Goal: Task Accomplishment & Management: Complete application form

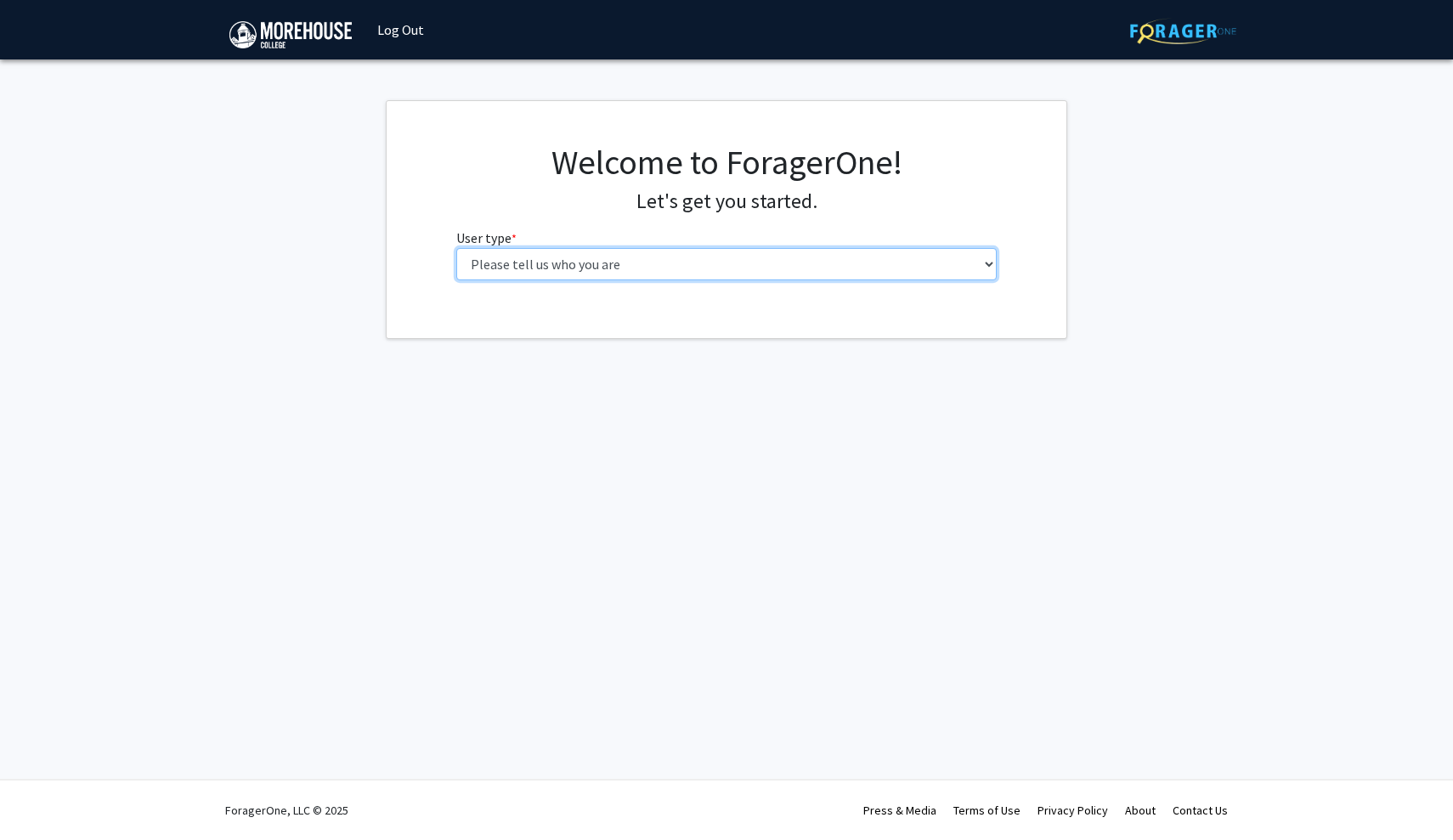
select select "1: undergrad"
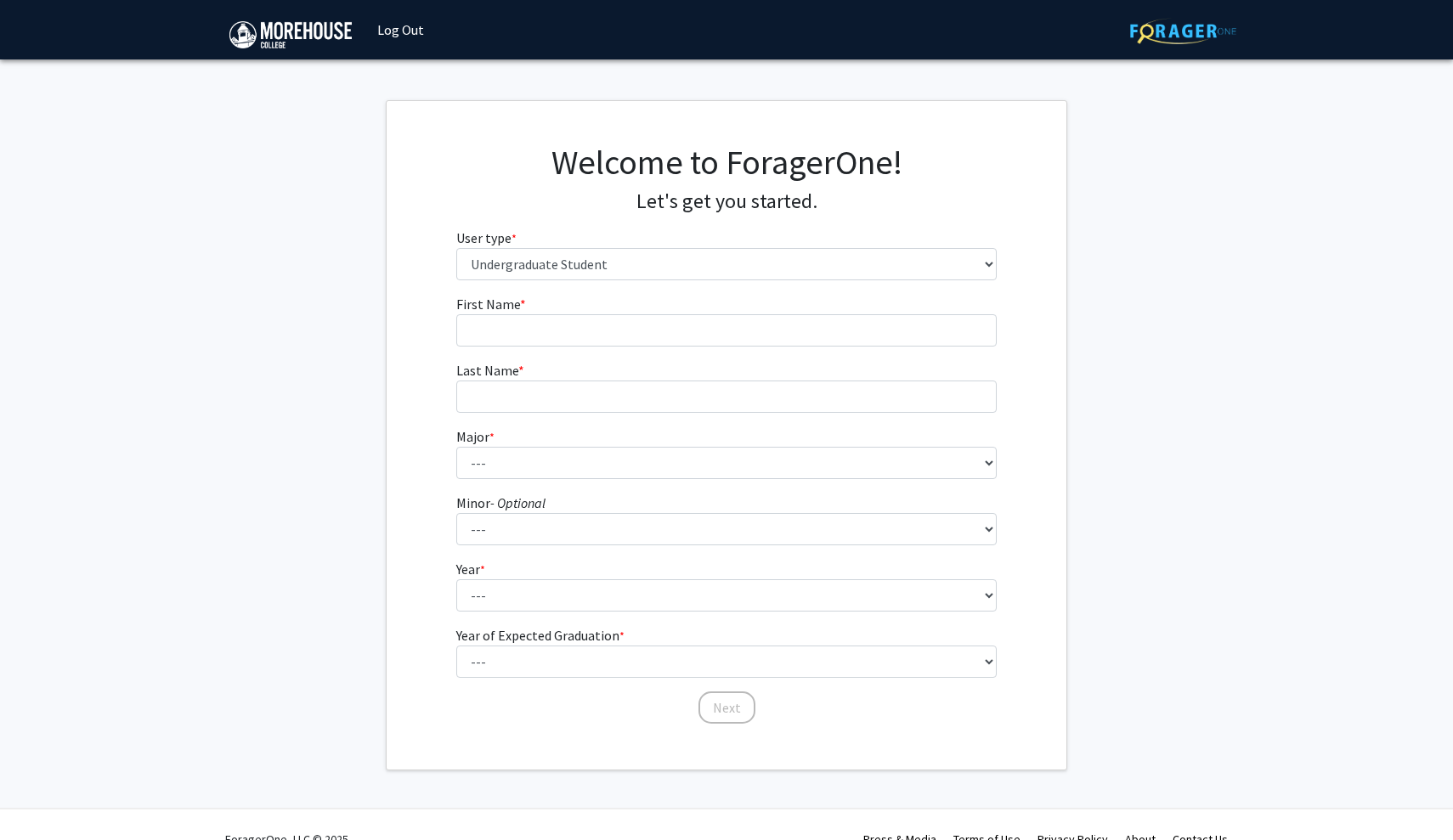
click at [613, 349] on form "First Name * required Last Name * required Major * required --- Africana Studie…" at bounding box center [727, 501] width 542 height 414
click at [630, 340] on input "First Name * required" at bounding box center [727, 330] width 542 height 32
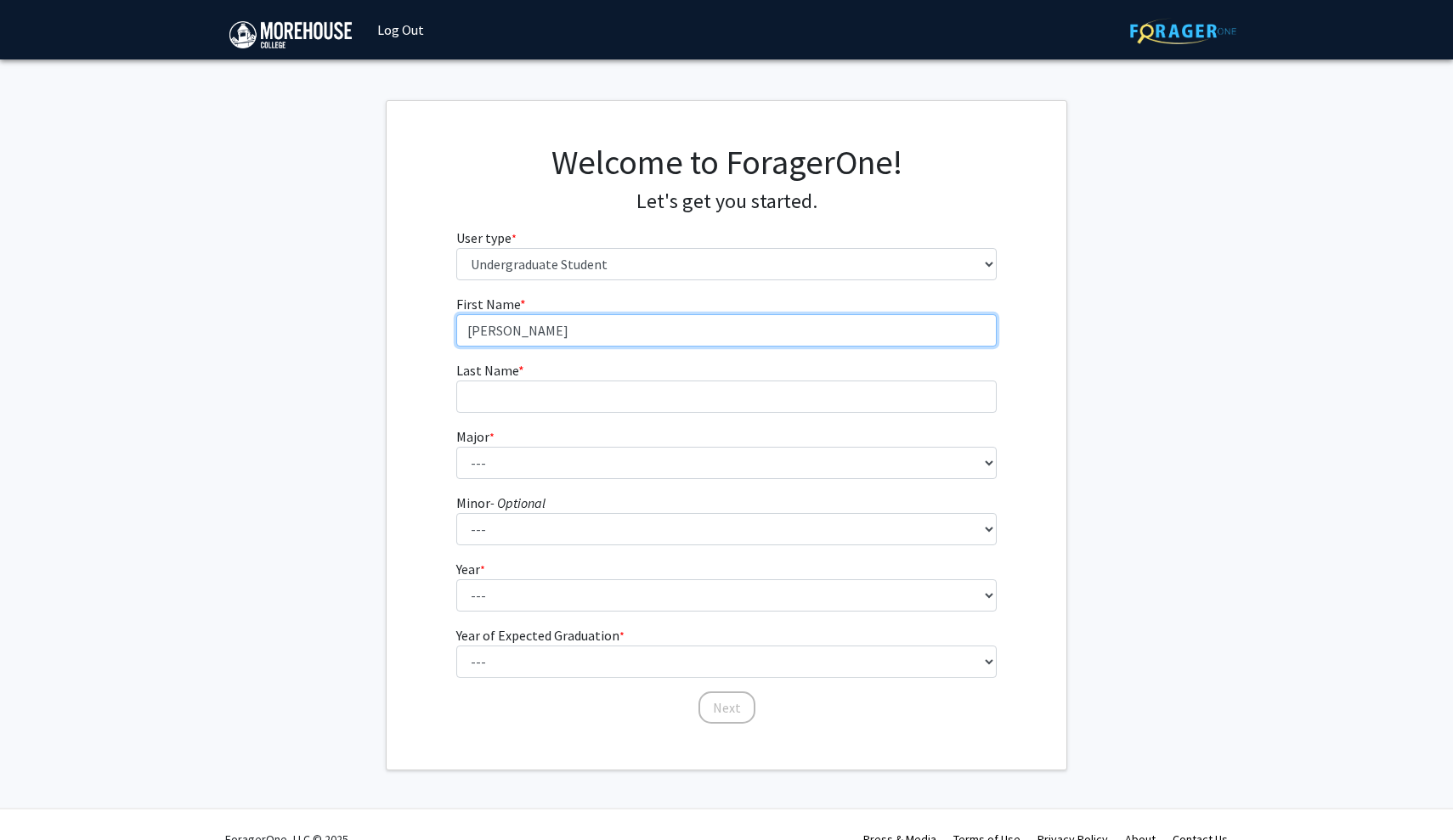
type input "[PERSON_NAME]"
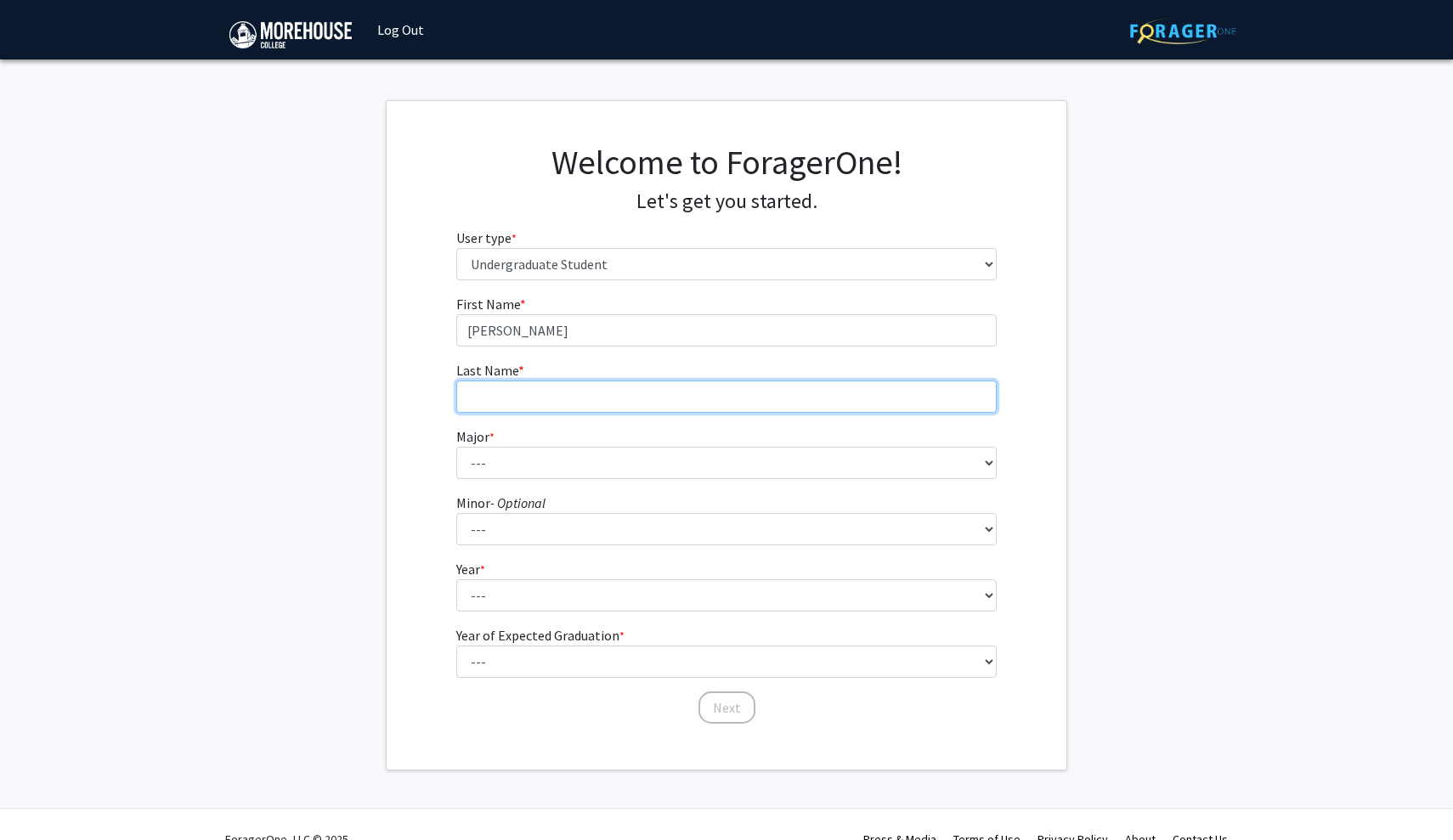
click at [626, 392] on input "Last Name * required" at bounding box center [727, 396] width 542 height 32
type input "[PERSON_NAME]"
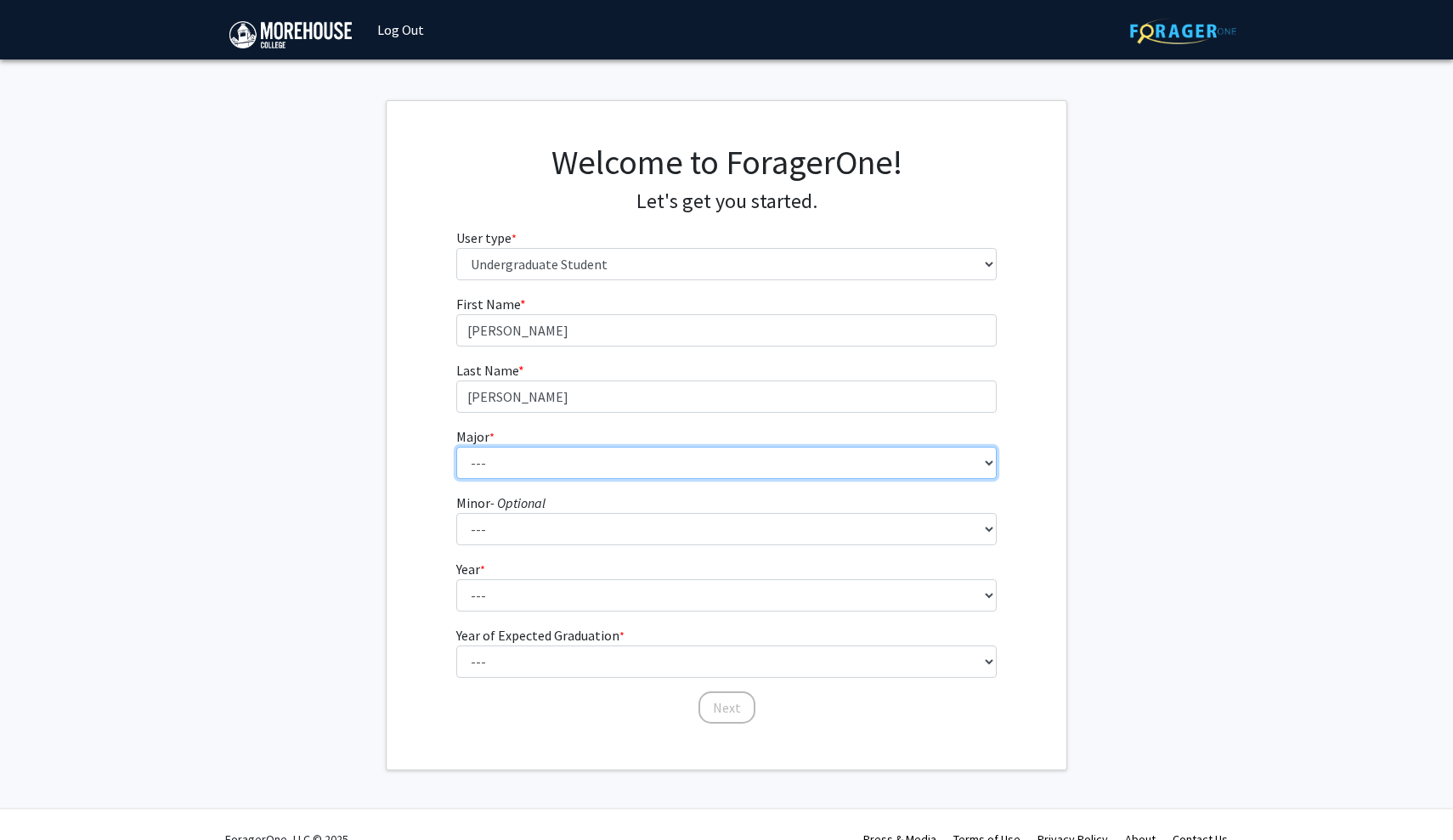
select select "5: 2095"
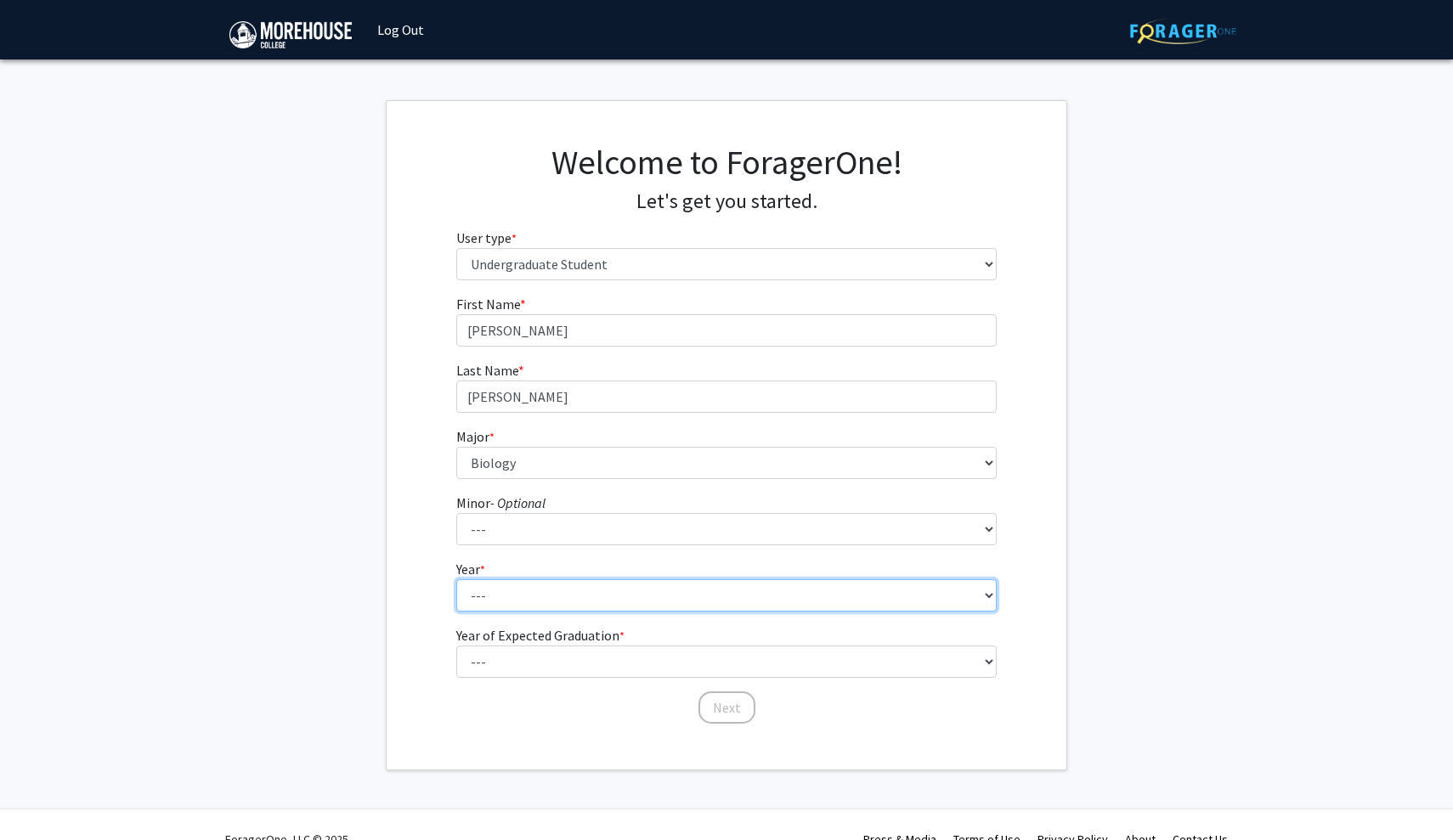
select select "1: first-year"
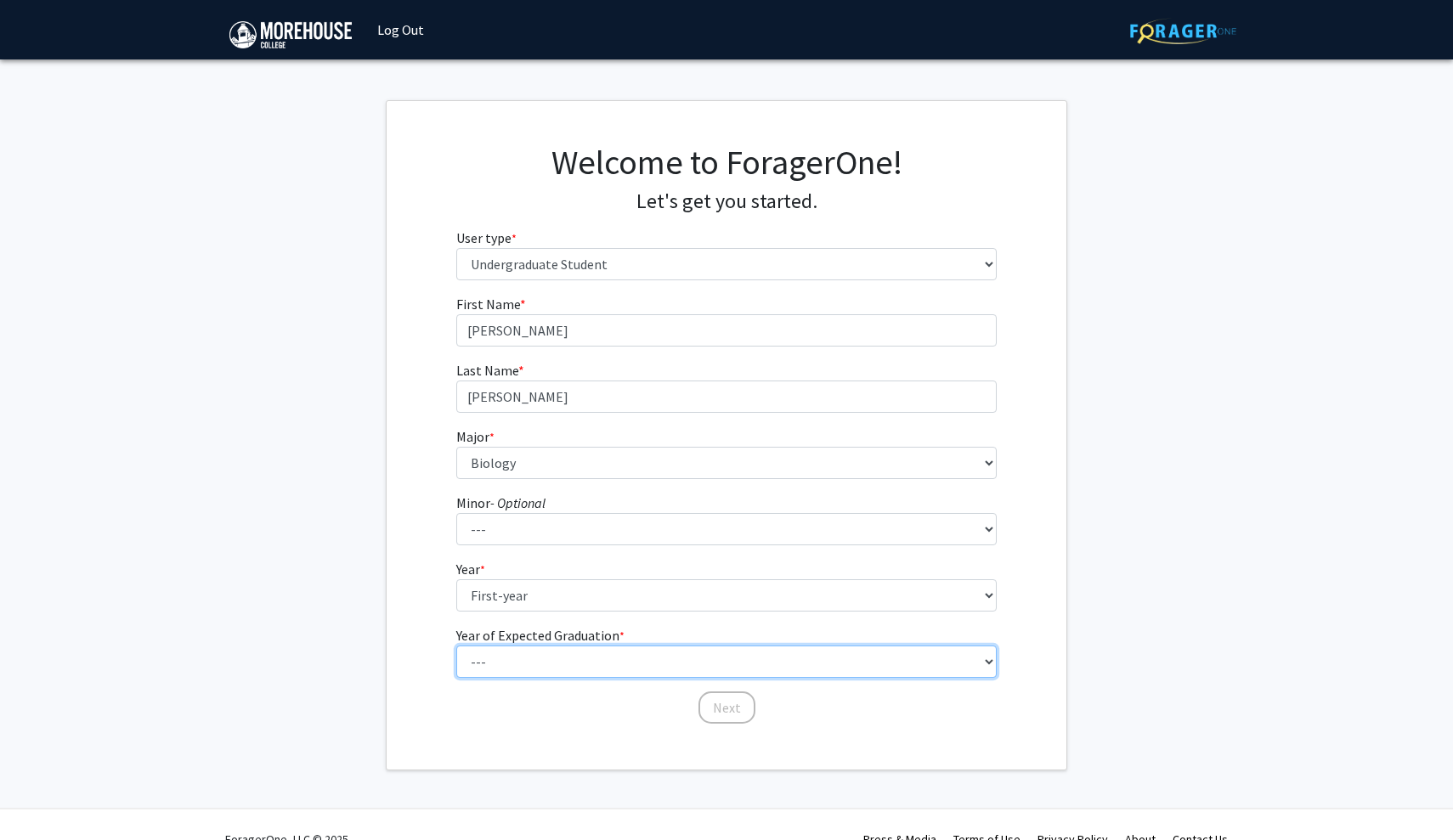
select select "5: 2029"
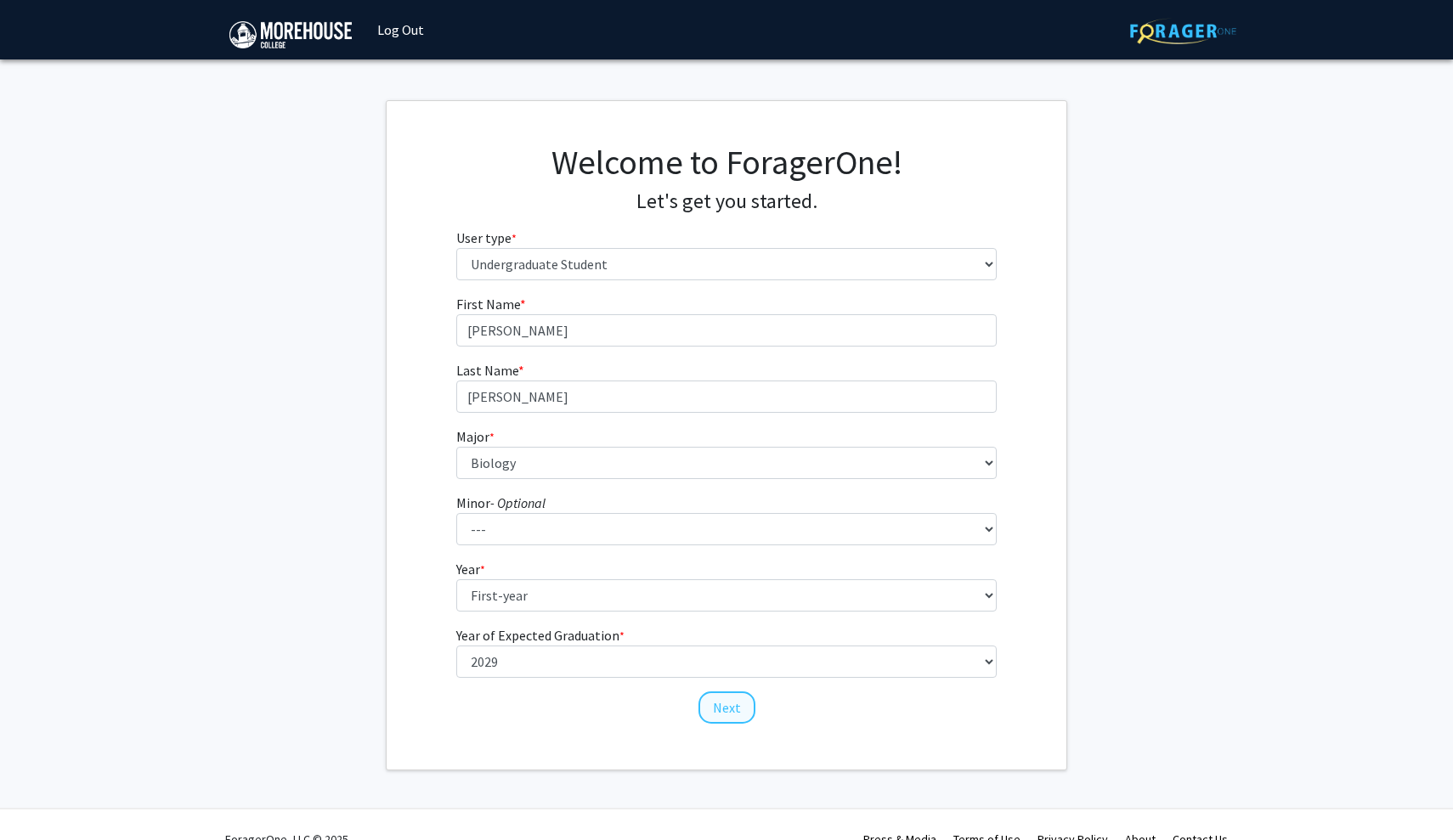
click at [734, 706] on button "Next" at bounding box center [726, 707] width 57 height 32
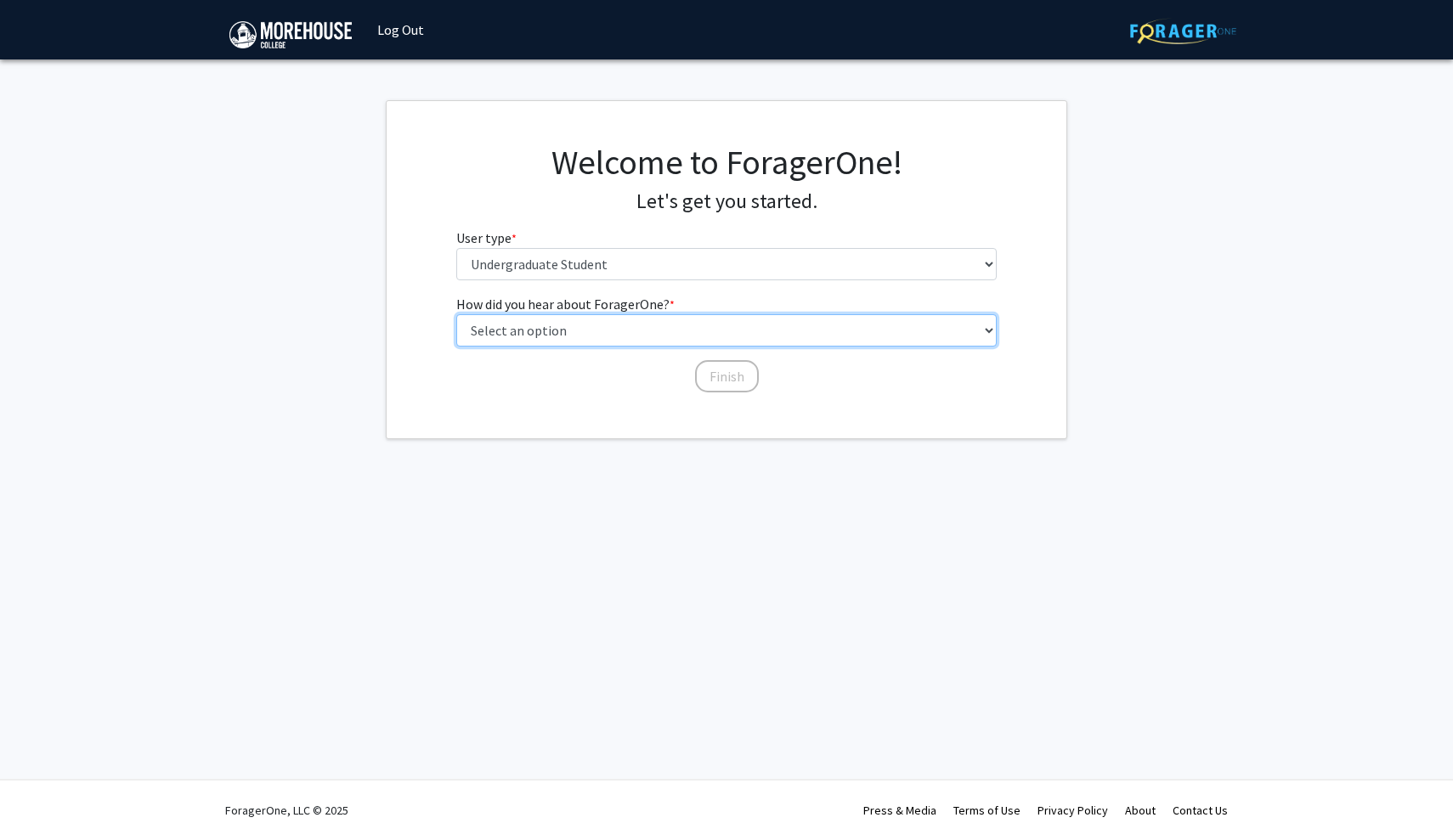
select select "2: faculty_recommendation"
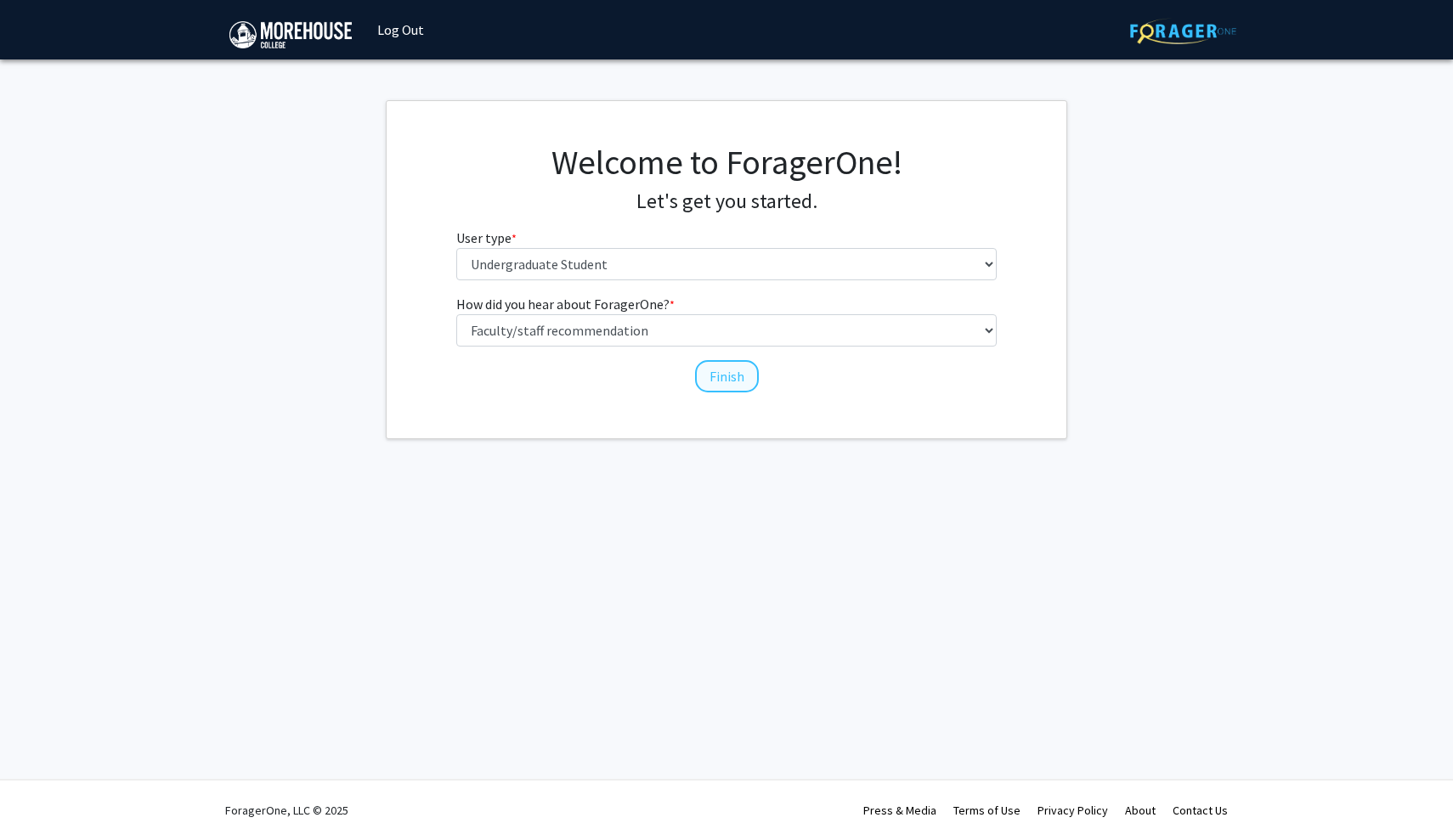
click at [719, 378] on button "Finish" at bounding box center [726, 376] width 64 height 32
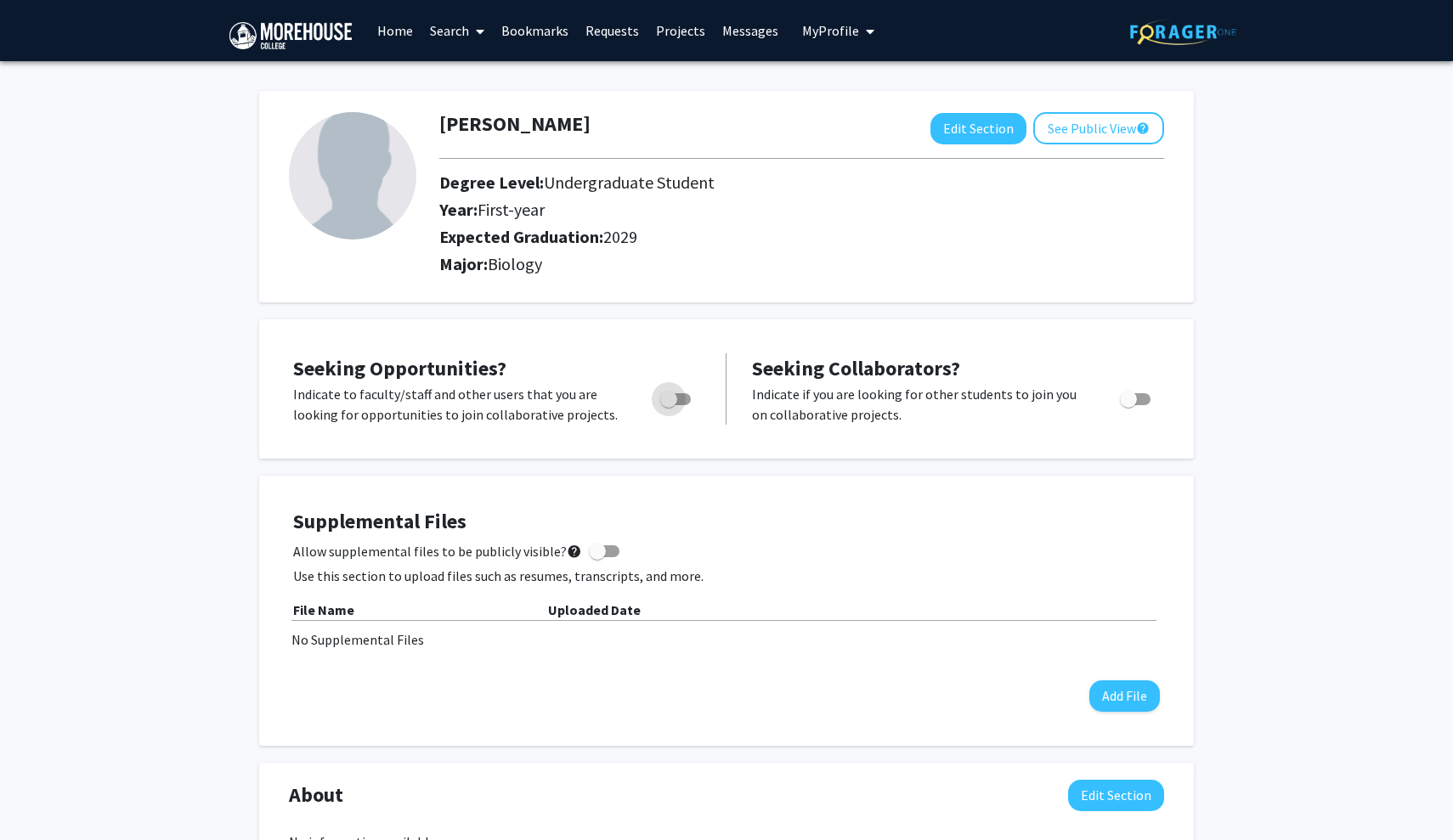
click at [685, 402] on span "Toggle" at bounding box center [676, 399] width 31 height 12
click at [669, 406] on input "Are you actively seeking opportunities?" at bounding box center [668, 406] width 1 height 1
checkbox input "true"
click at [395, 41] on link "Home" at bounding box center [395, 31] width 53 height 60
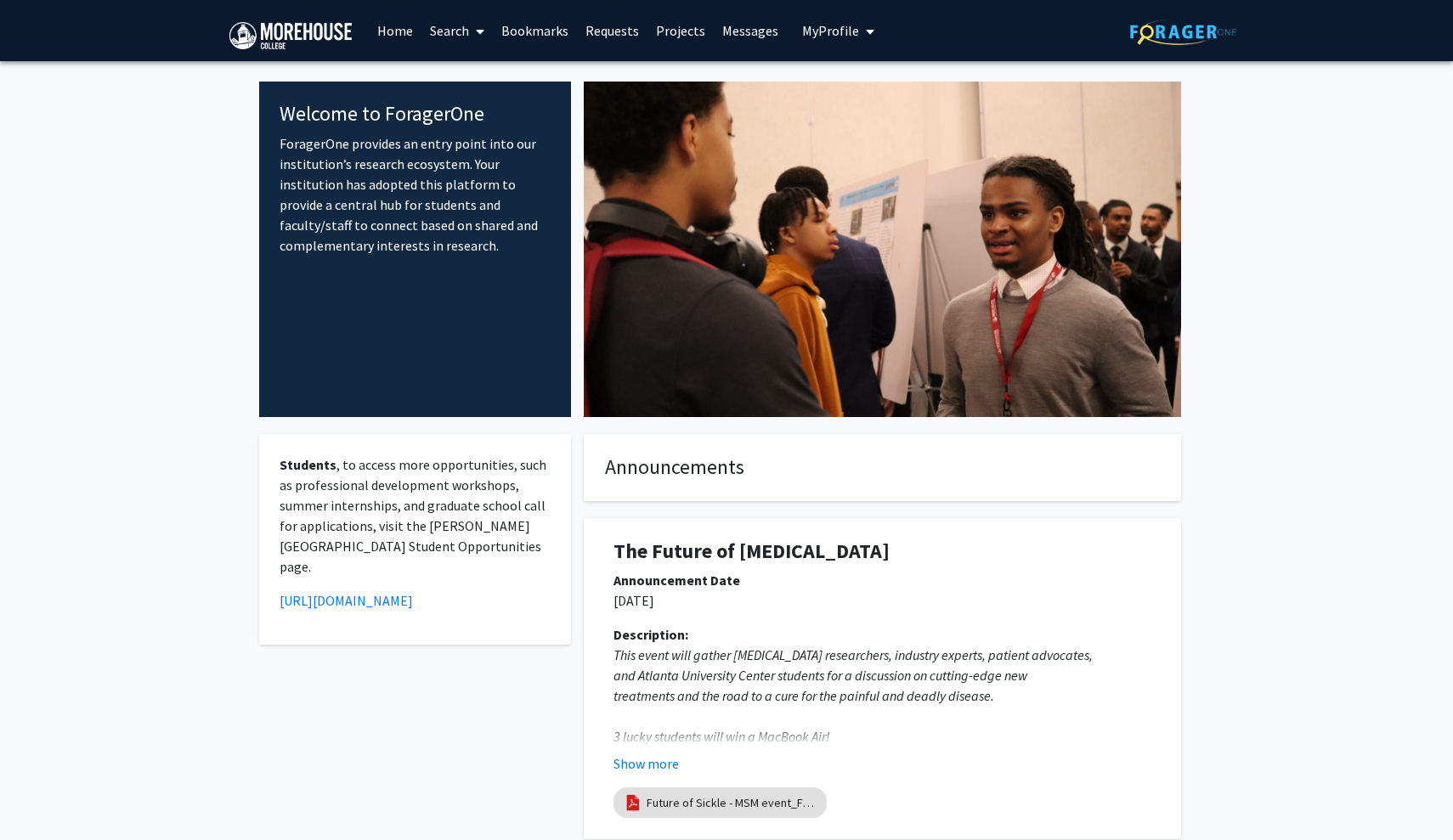
click at [681, 32] on link "Projects" at bounding box center [681, 31] width 67 height 60
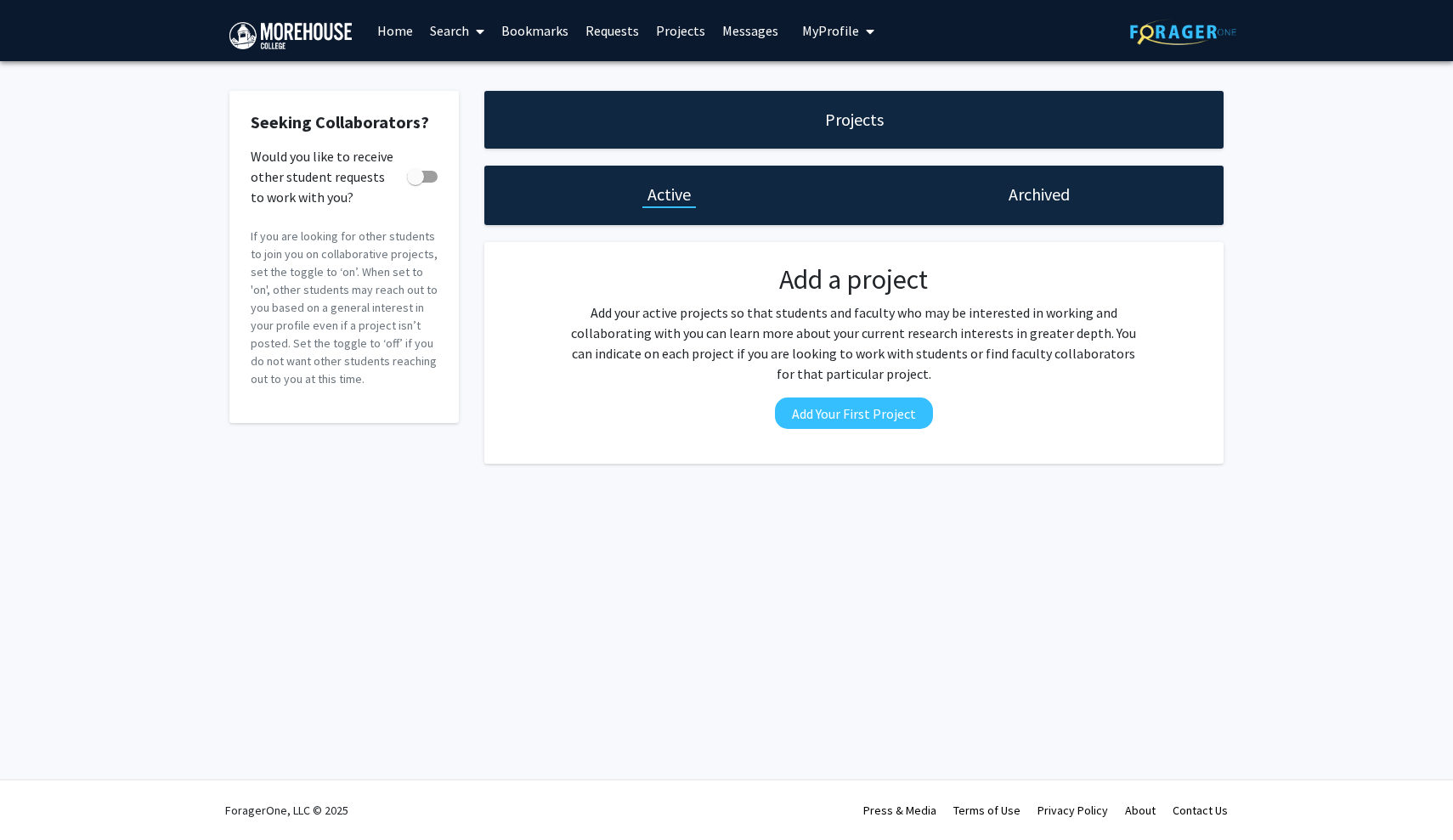
click at [464, 39] on link "Search" at bounding box center [457, 31] width 71 height 60
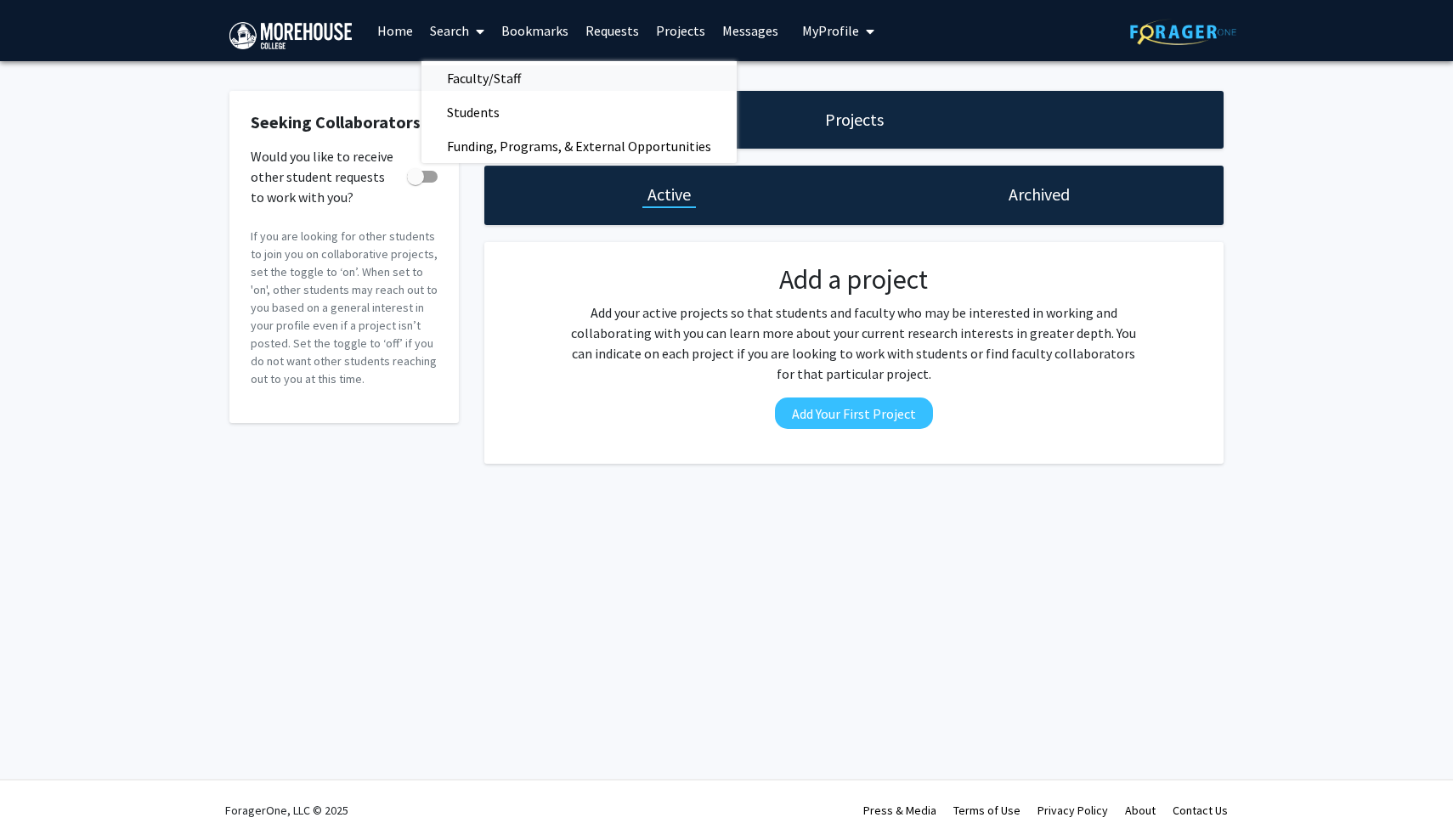
click at [467, 76] on span "Faculty/Staff" at bounding box center [484, 78] width 125 height 34
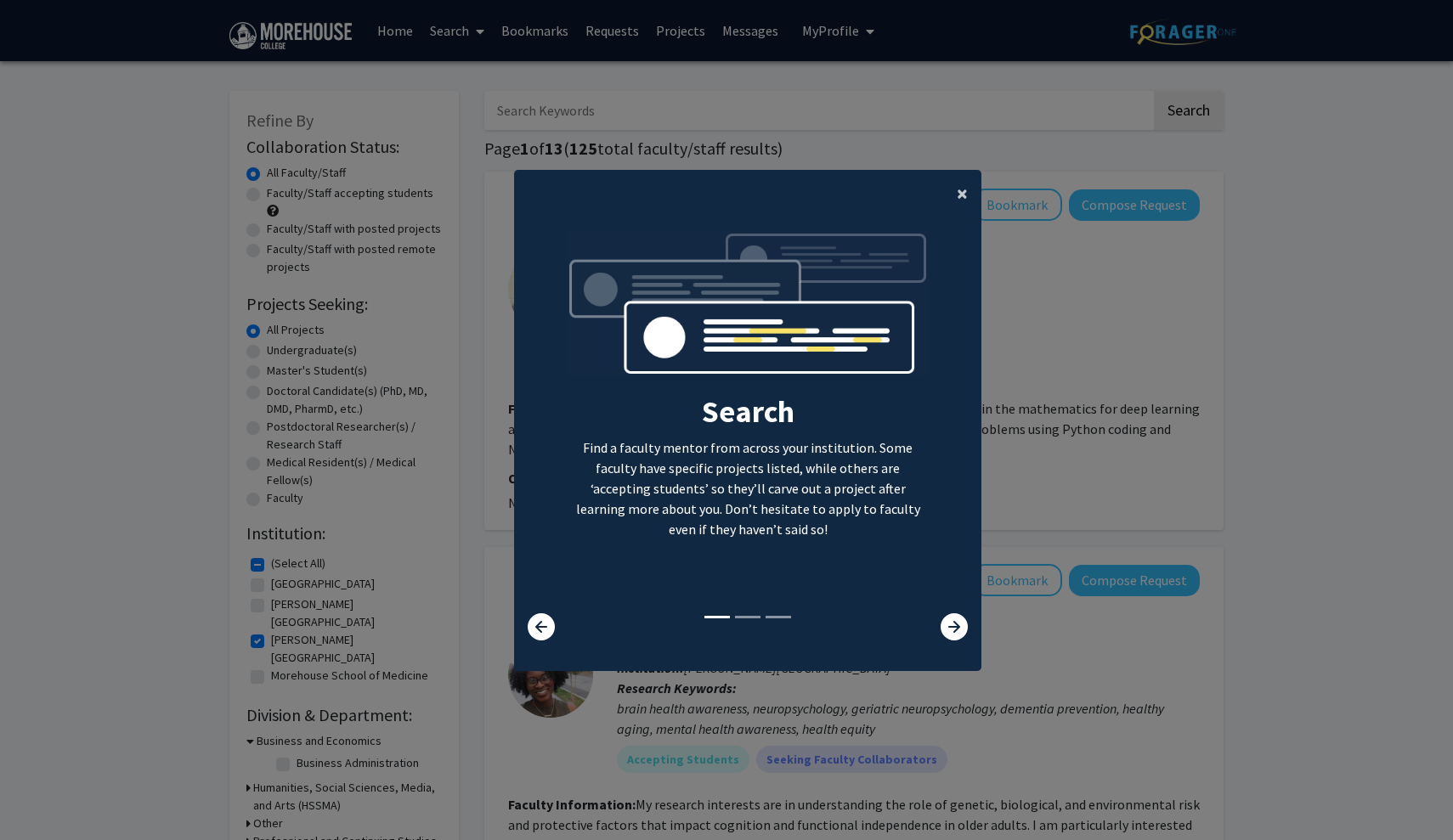
click at [961, 186] on span "×" at bounding box center [962, 194] width 11 height 26
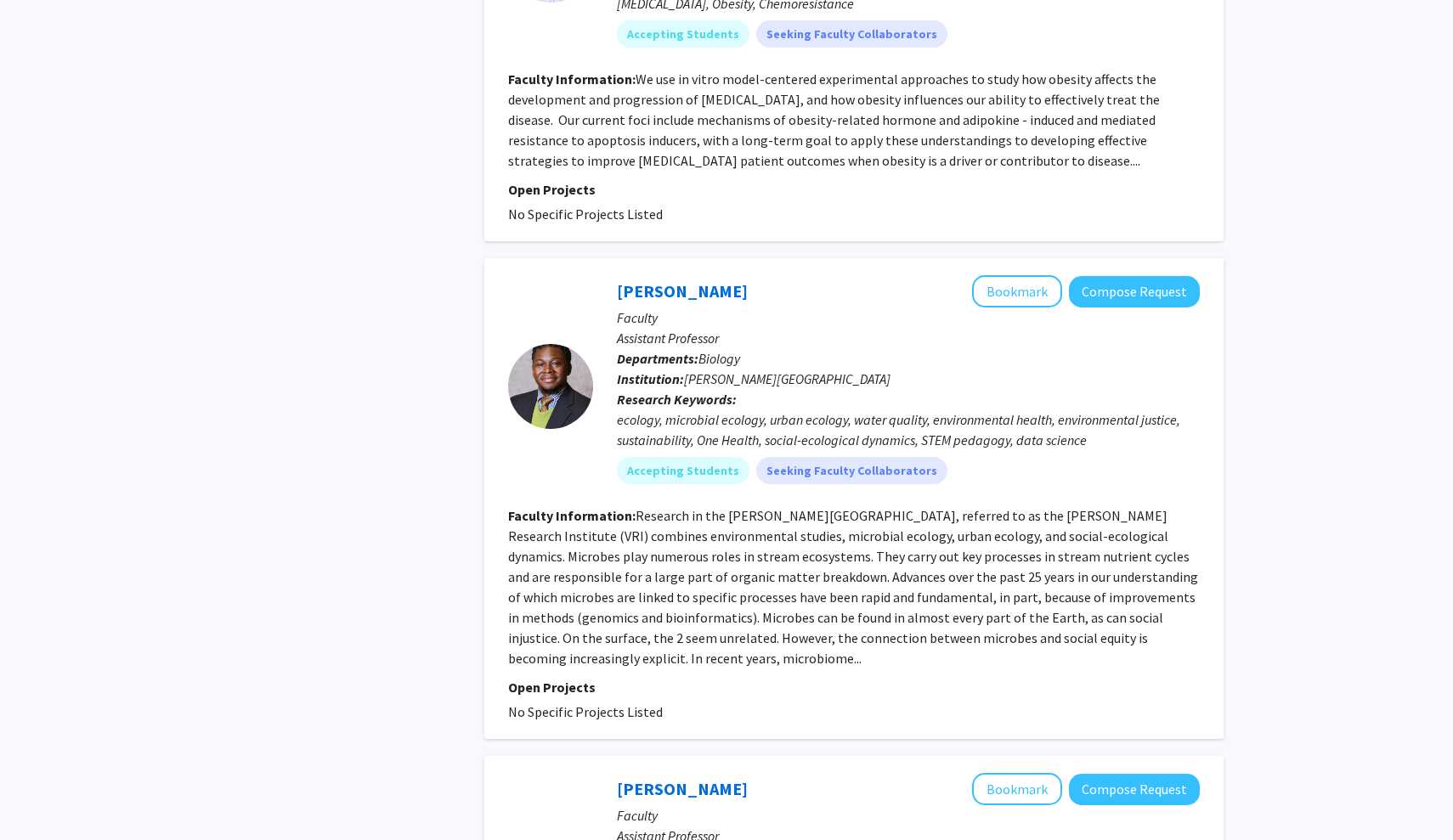
scroll to position [2651, 0]
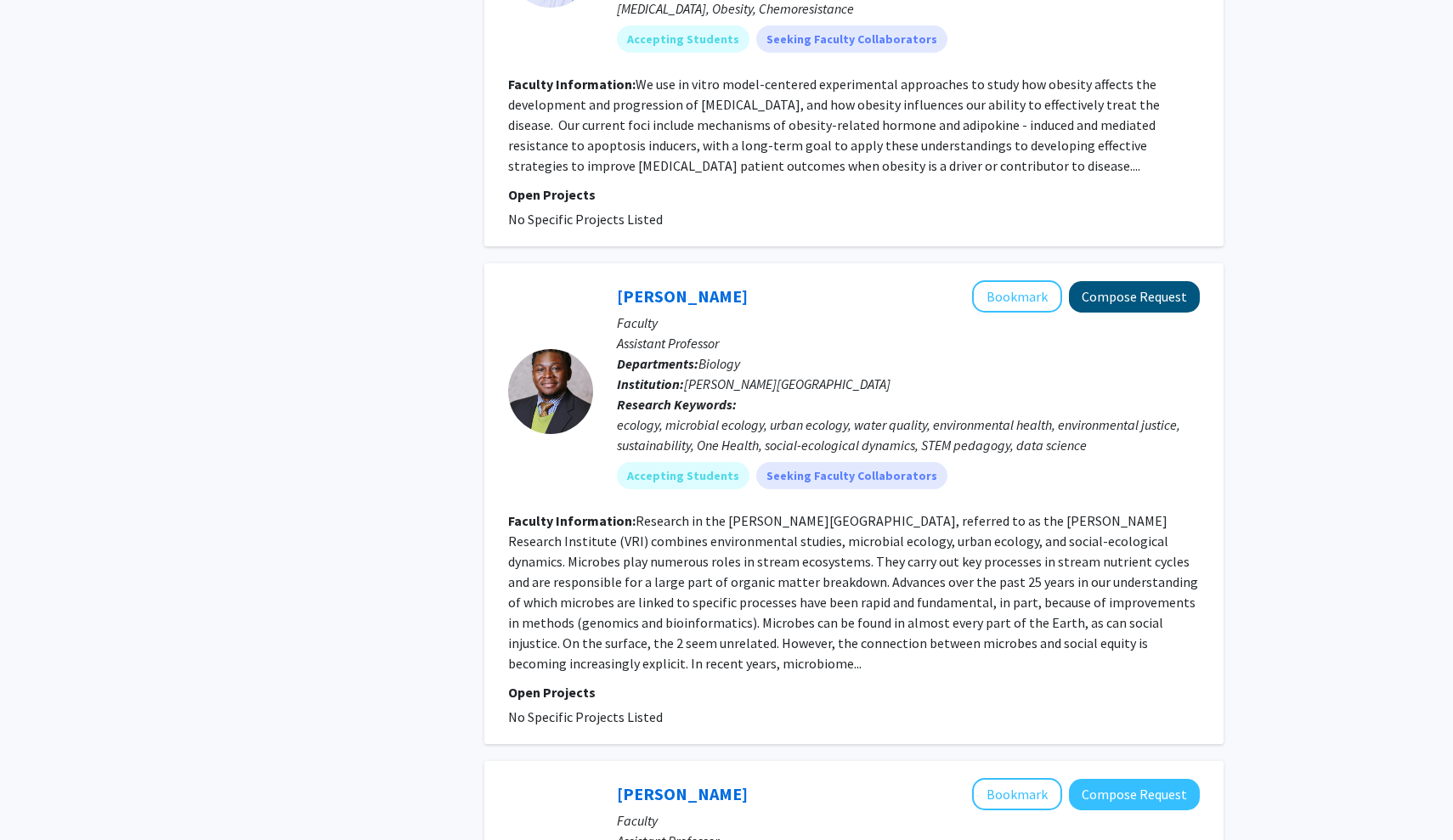
click at [1168, 281] on button "Compose Request" at bounding box center [1134, 297] width 131 height 32
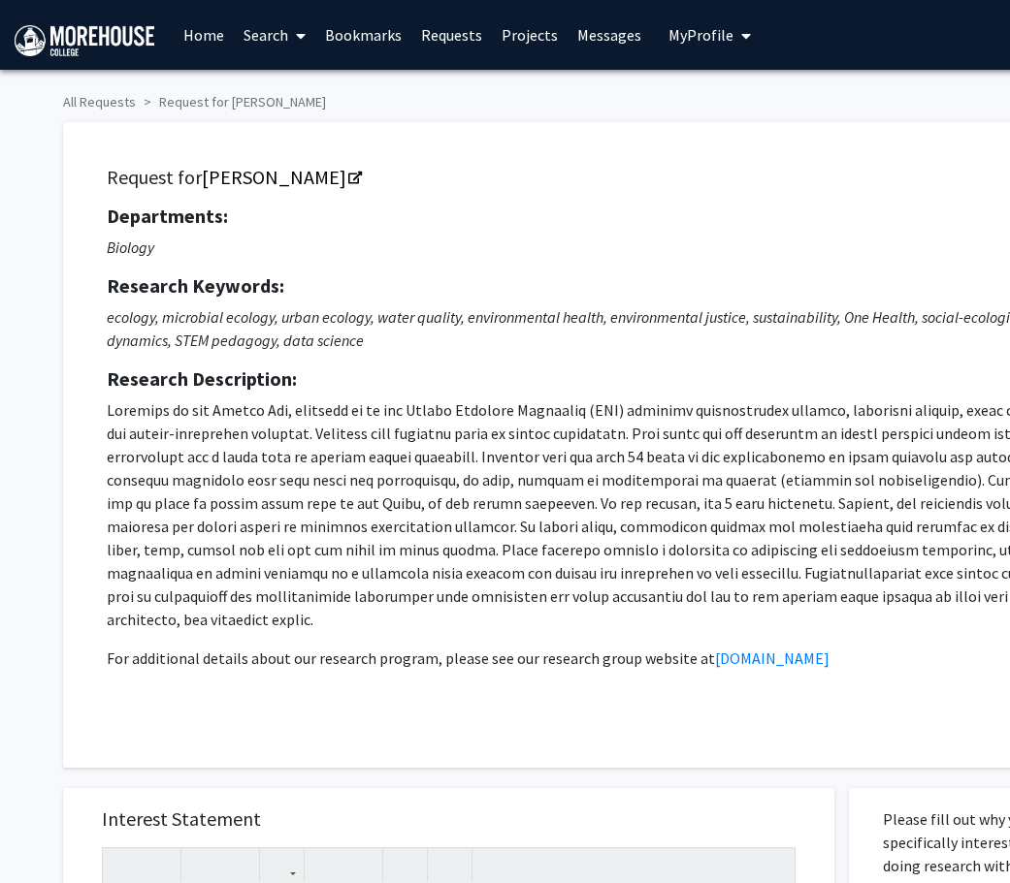
scroll to position [-1, 0]
click at [458, 406] on p at bounding box center [589, 515] width 965 height 233
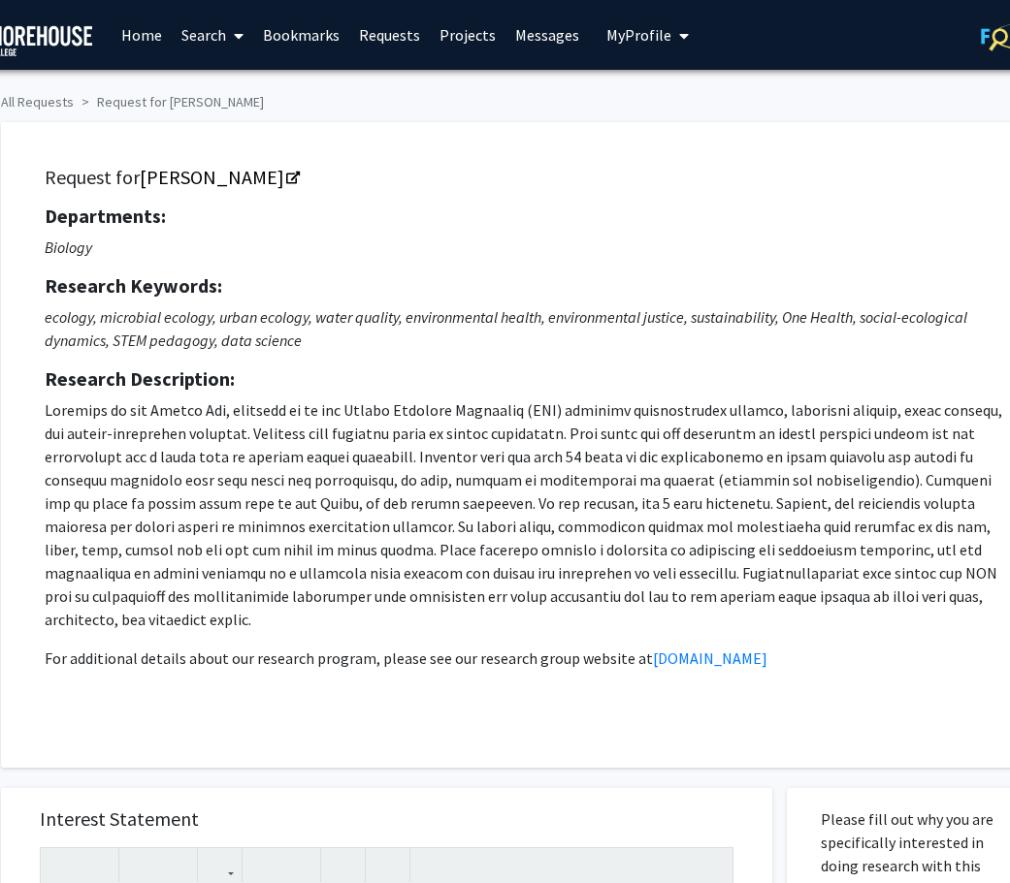
scroll to position [0, 61]
click at [394, 41] on link "Requests" at bounding box center [390, 35] width 80 height 68
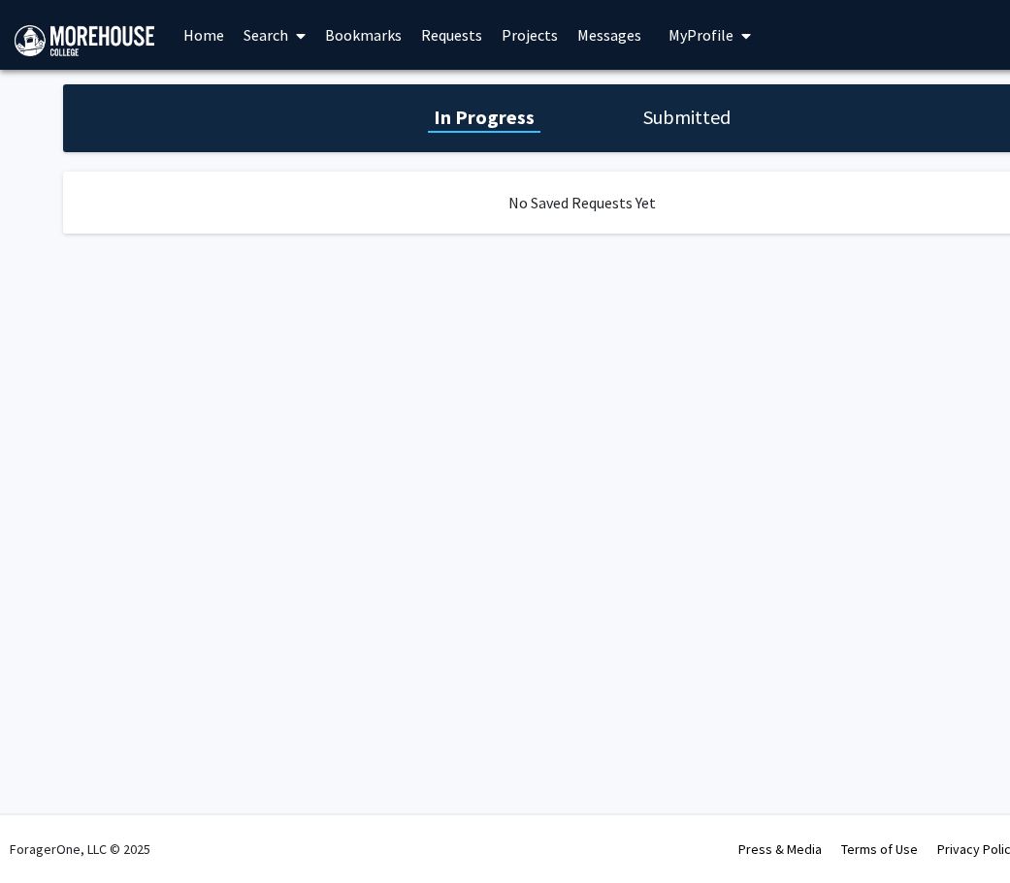
click at [541, 30] on link "Projects" at bounding box center [530, 35] width 76 height 68
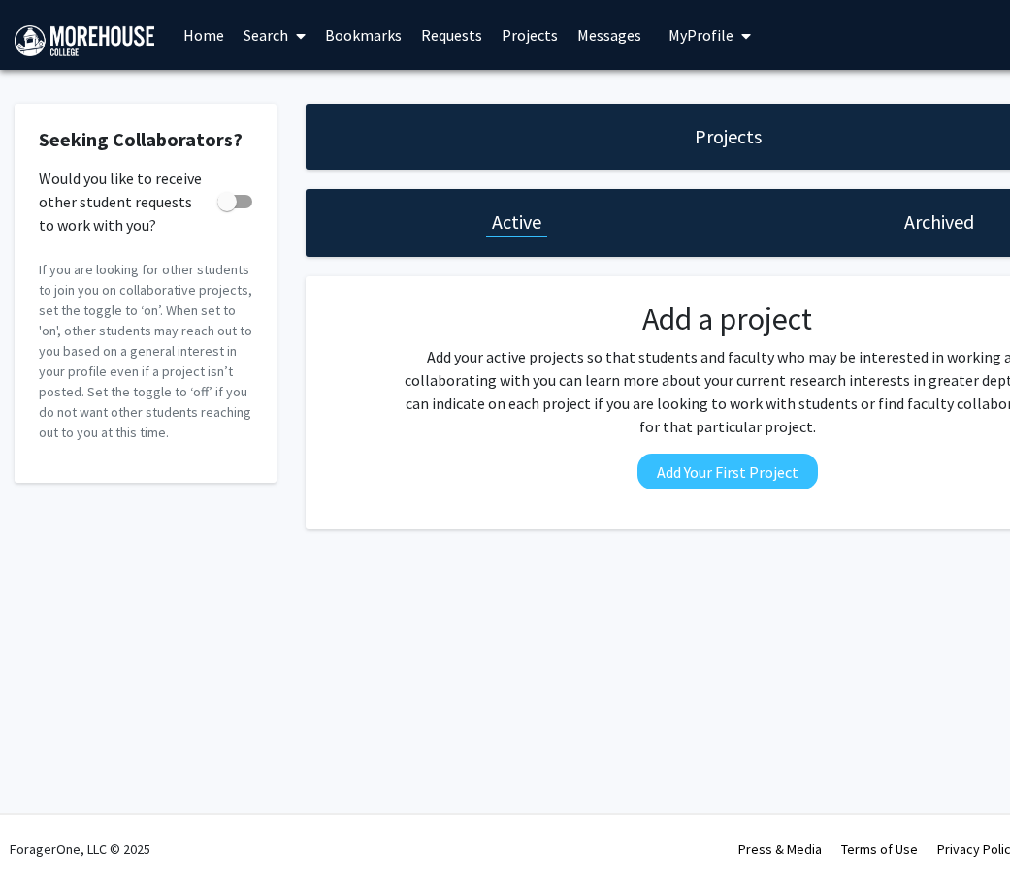
click at [254, 52] on link "Search" at bounding box center [274, 35] width 81 height 68
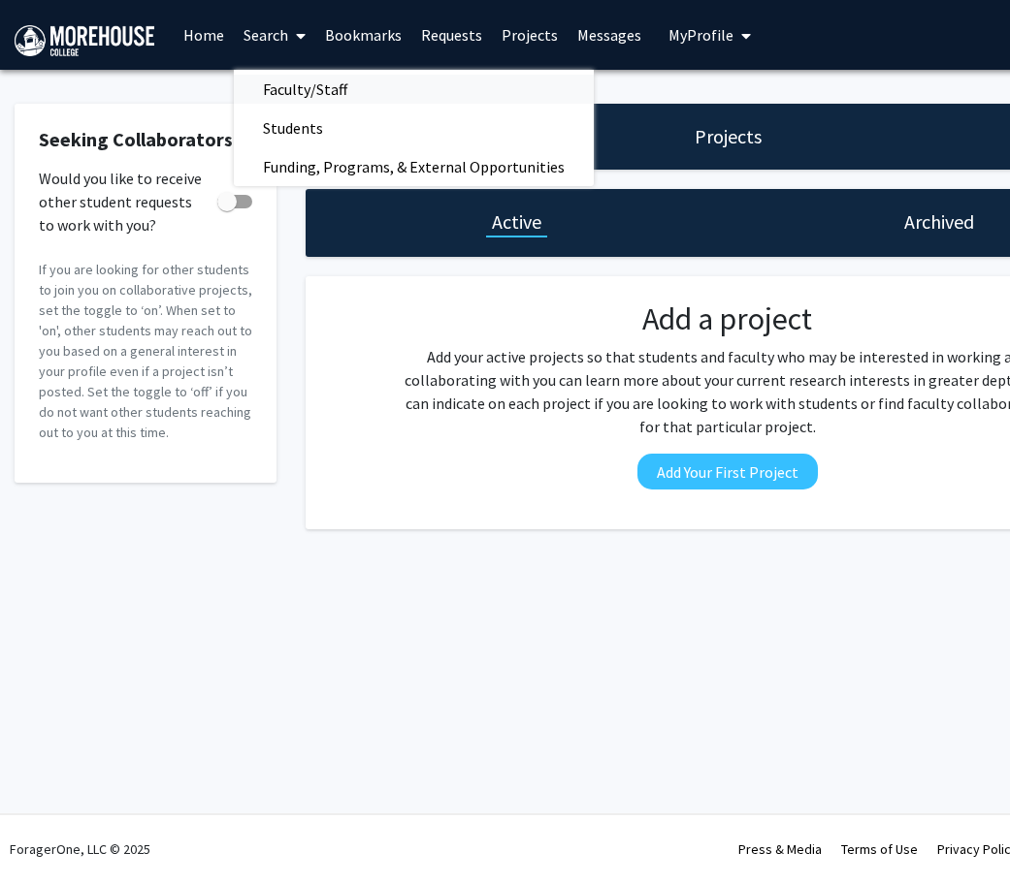
click at [292, 98] on span "Faculty/Staff" at bounding box center [305, 89] width 143 height 39
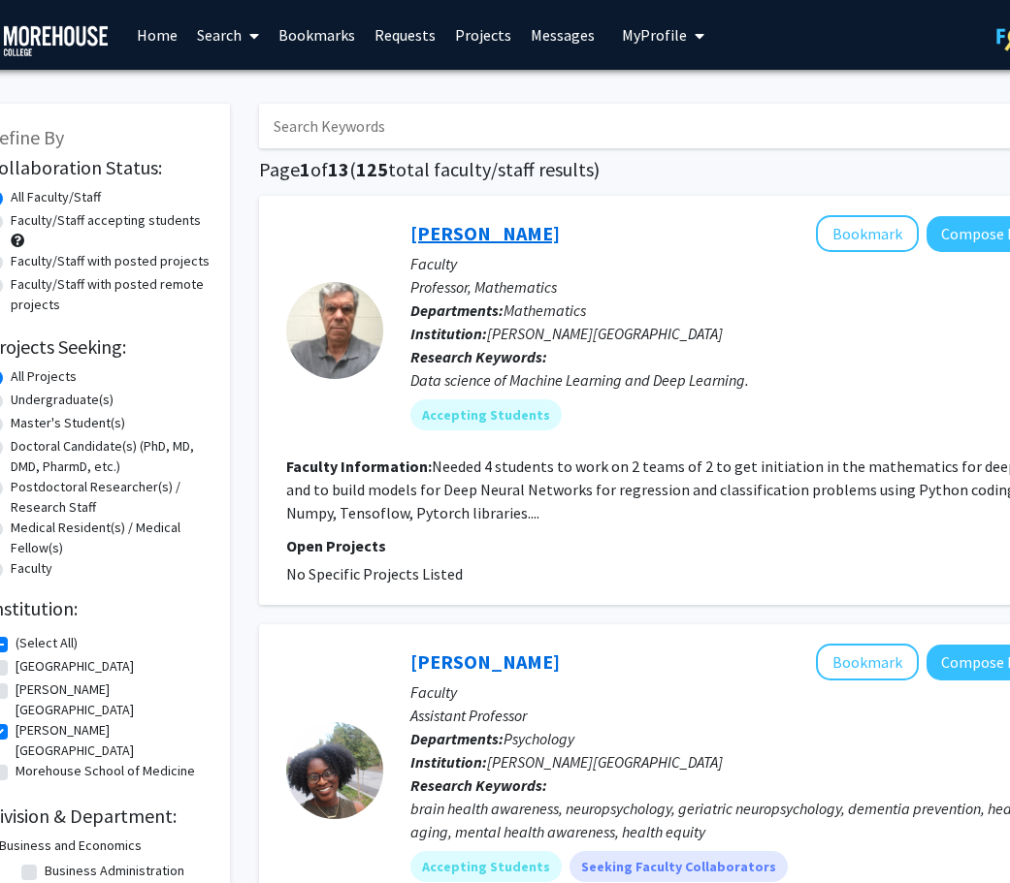
scroll to position [1, 47]
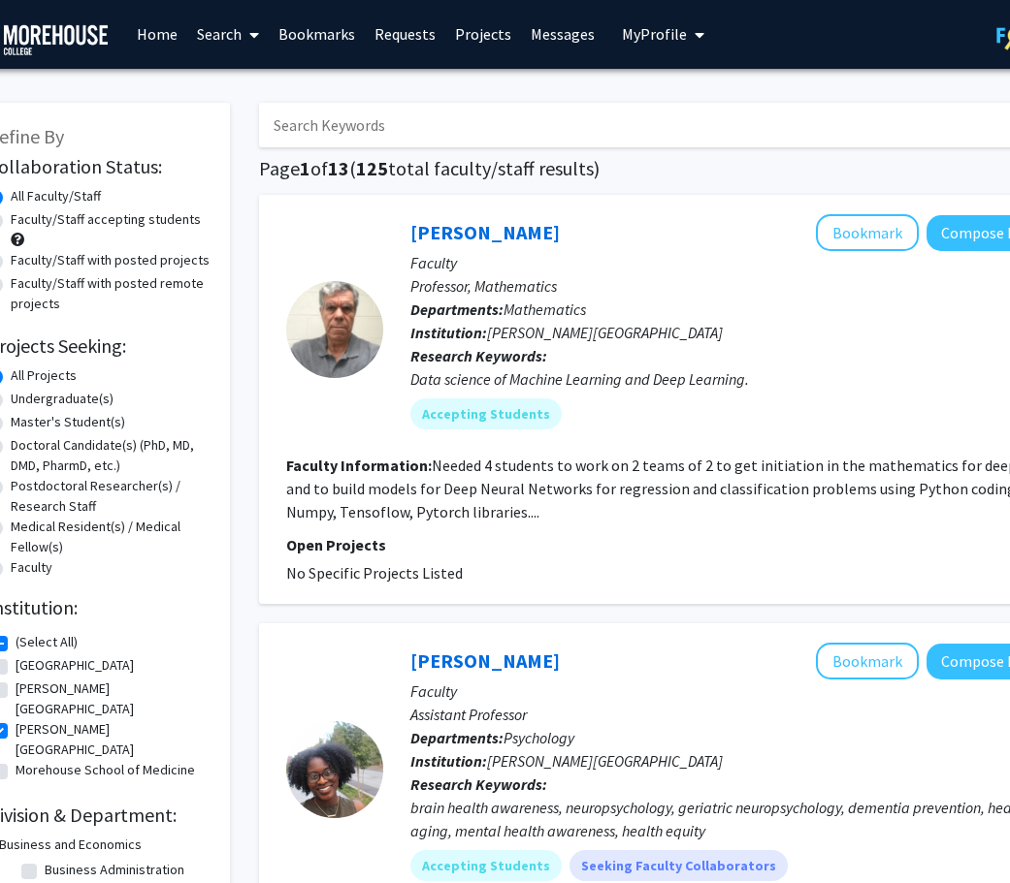
click at [223, 29] on link "Search" at bounding box center [227, 34] width 81 height 68
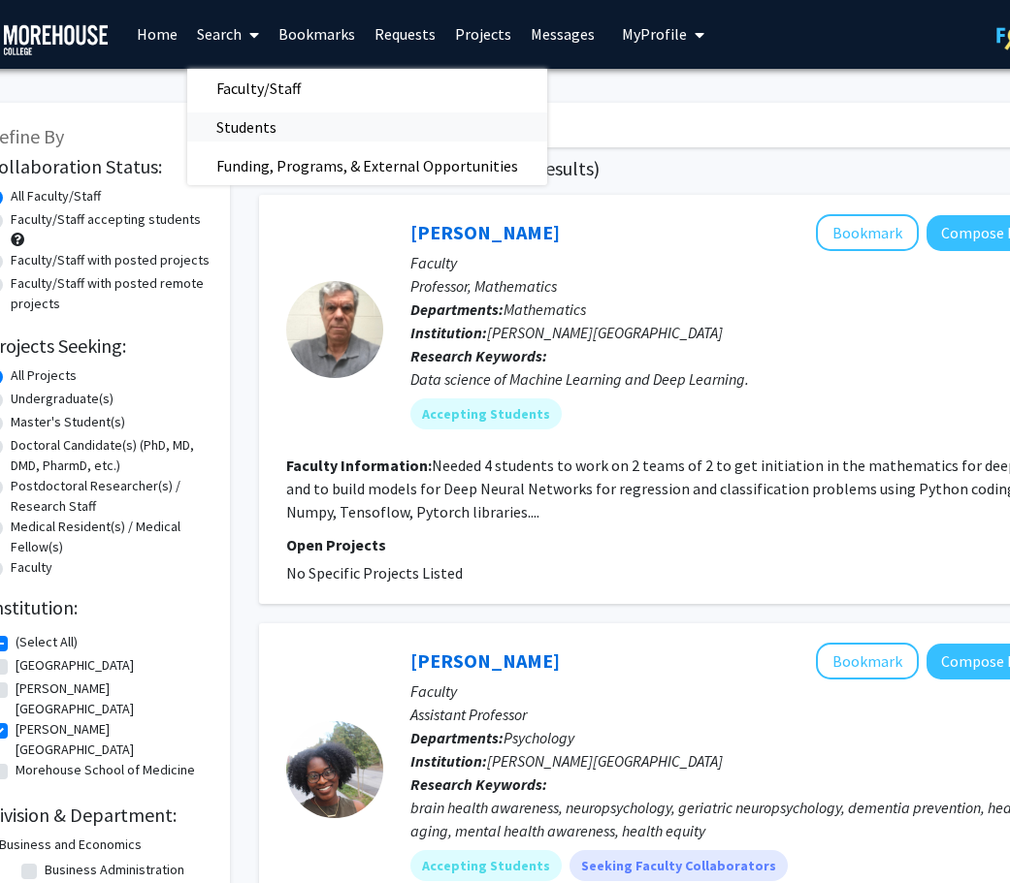
click at [249, 116] on span "Students" at bounding box center [246, 127] width 118 height 39
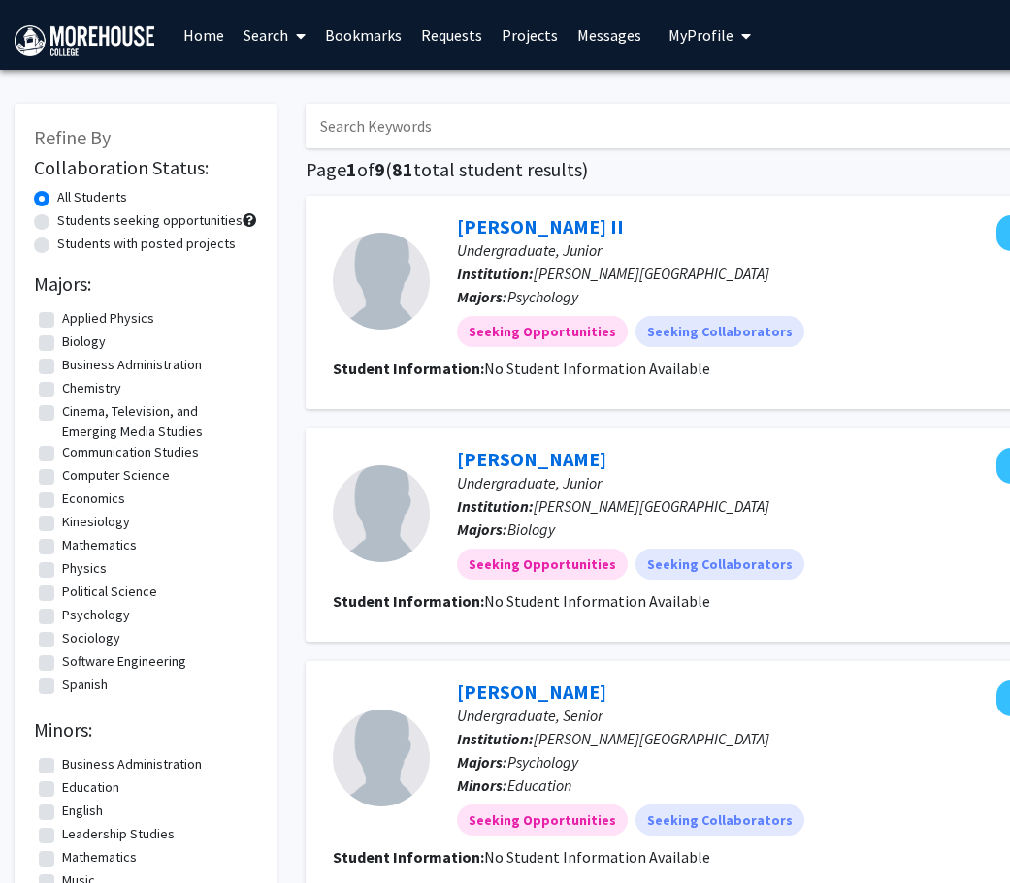
click at [62, 348] on label "Biology" at bounding box center [84, 342] width 44 height 20
click at [62, 344] on input "Biology" at bounding box center [68, 338] width 13 height 13
checkbox input "true"
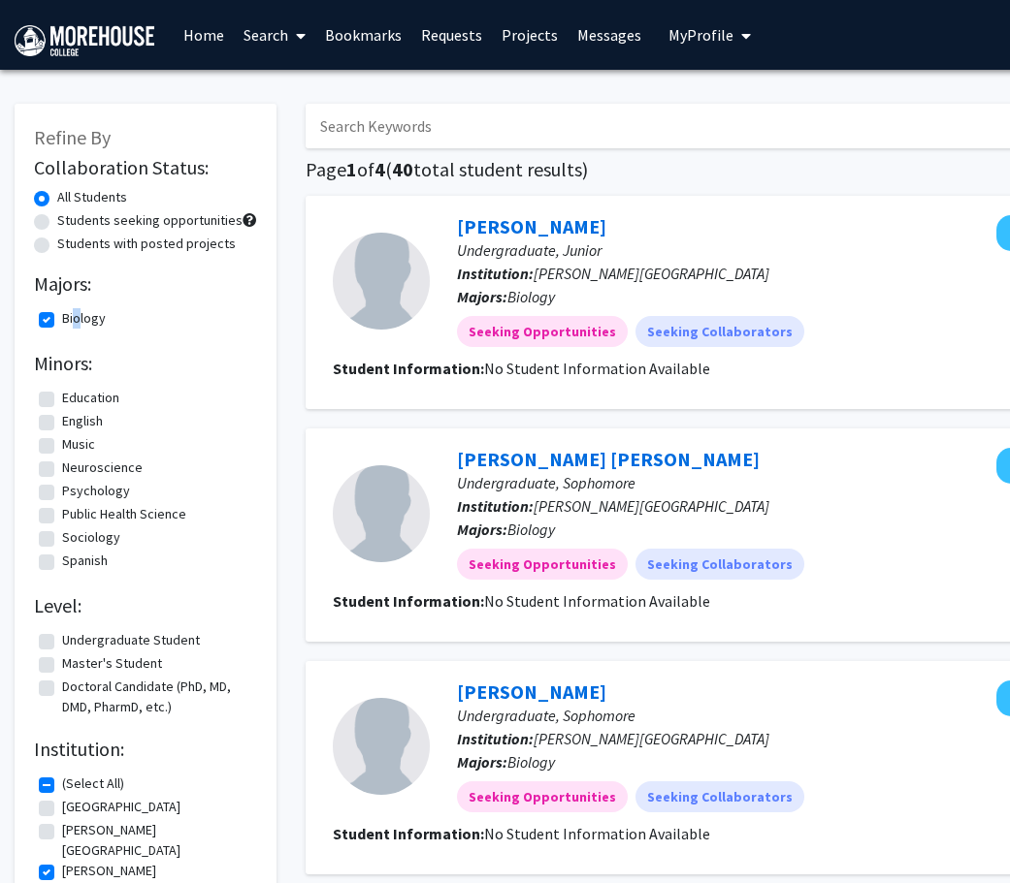
click at [62, 319] on label "Biology" at bounding box center [84, 318] width 44 height 20
click at [62, 319] on input "Biology" at bounding box center [68, 314] width 13 height 13
checkbox input "false"
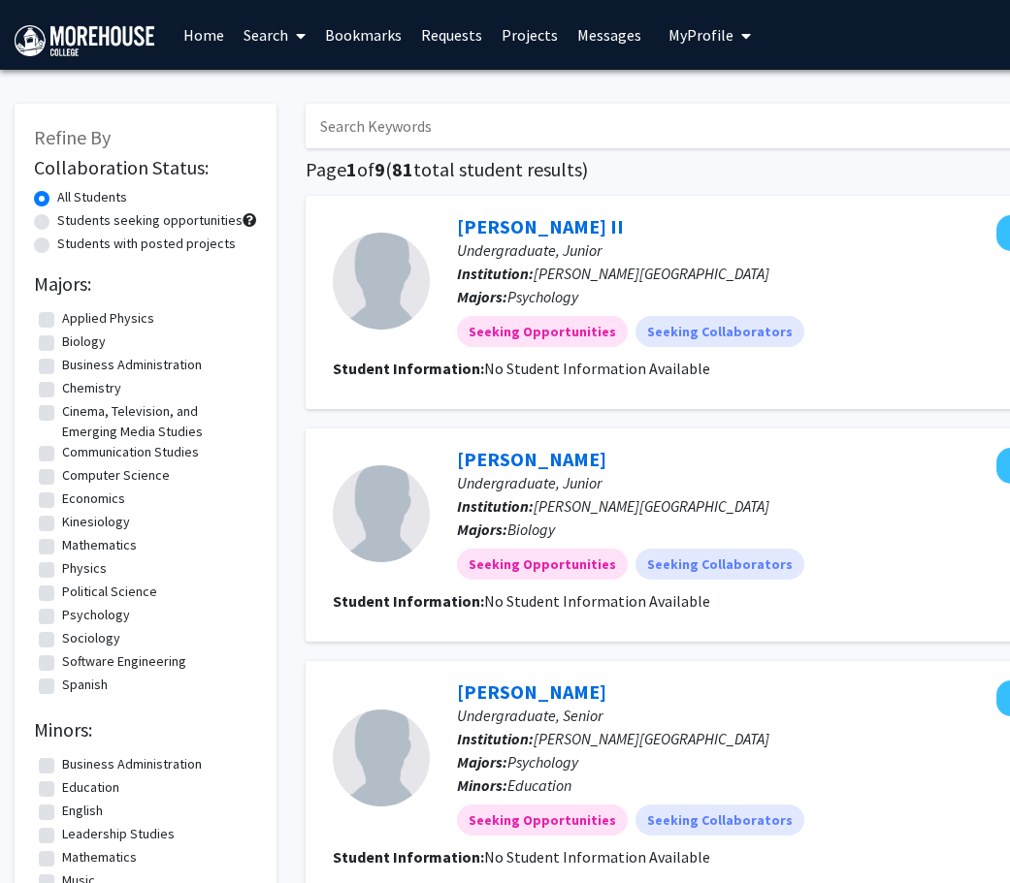
click at [667, 181] on h1 "Page 1 of 9 ( 81 total student results)" at bounding box center [727, 169] width 844 height 23
click at [633, 177] on h1 "Page 1 of 9 ( 81 total student results)" at bounding box center [727, 169] width 844 height 23
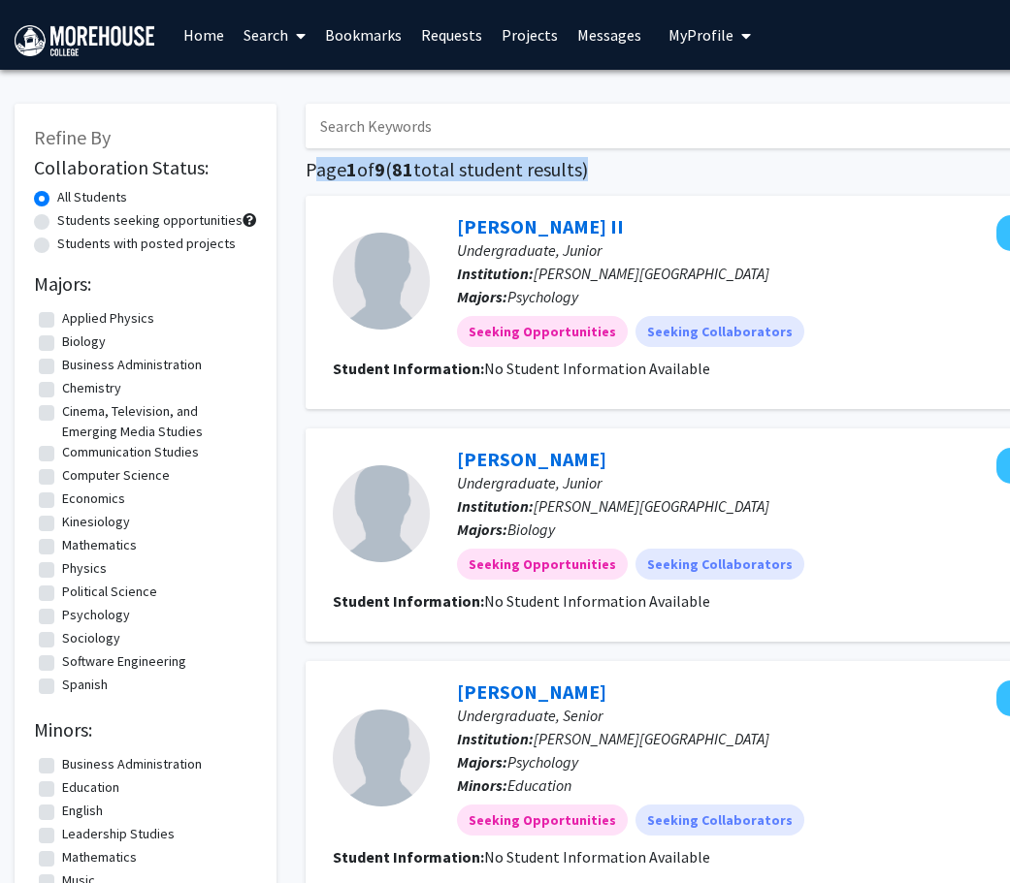
click at [633, 177] on h1 "Page 1 of 9 ( 81 total student results)" at bounding box center [727, 169] width 844 height 23
click at [330, 181] on h1 "Page 1 of 9 ( 81 total student results)" at bounding box center [727, 169] width 844 height 23
